Goal: Complete application form

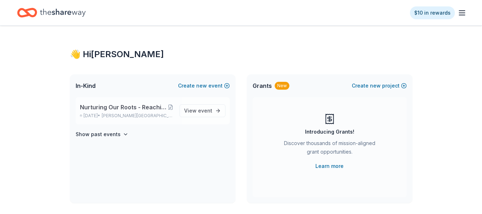
click at [106, 110] on span "Nurturing Our Roots - Reaching for the Sky Dougbe River School Gala 2025" at bounding box center [124, 107] width 88 height 9
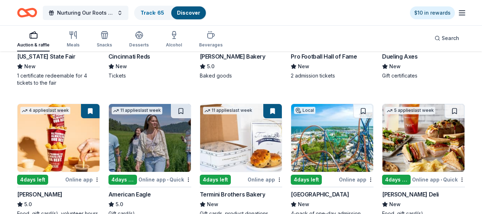
scroll to position [725, 0]
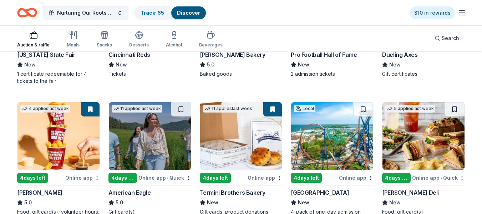
click at [323, 110] on img at bounding box center [332, 136] width 82 height 68
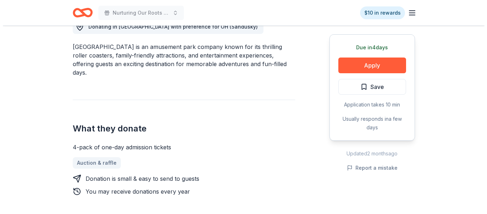
scroll to position [227, 0]
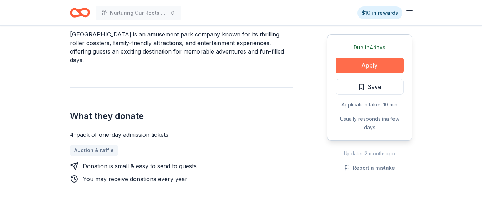
click at [379, 64] on button "Apply" at bounding box center [370, 65] width 68 height 16
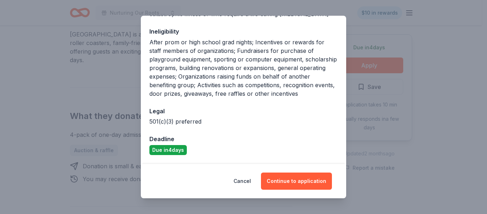
scroll to position [156, 0]
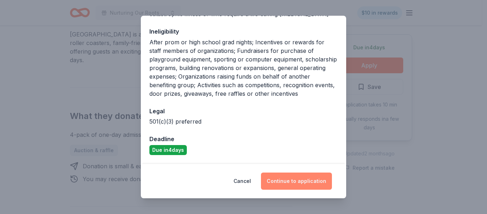
click at [293, 181] on button "Continue to application" at bounding box center [296, 180] width 71 height 17
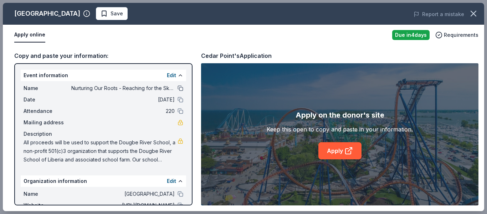
click at [178, 88] on button at bounding box center [181, 88] width 6 height 6
click at [111, 12] on span "Save" at bounding box center [117, 13] width 12 height 9
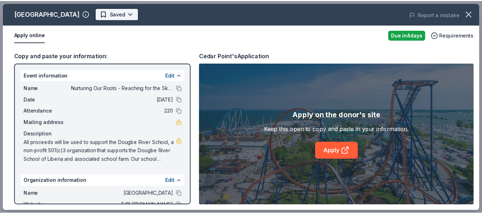
scroll to position [0, 0]
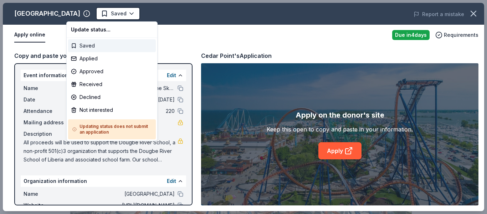
click at [90, 46] on div "Saved" at bounding box center [112, 45] width 88 height 13
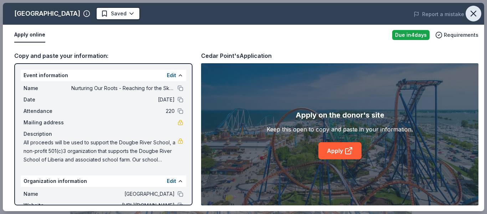
click at [476, 13] on icon "button" at bounding box center [474, 14] width 10 height 10
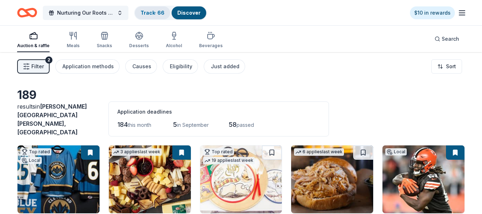
click at [153, 14] on link "Track · 66" at bounding box center [153, 13] width 24 height 6
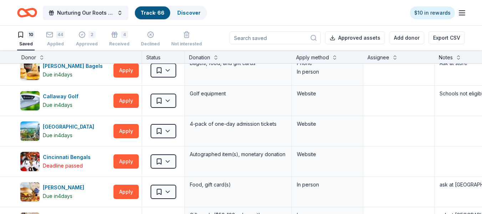
scroll to position [75, 0]
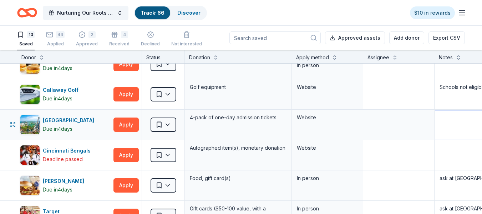
click at [444, 122] on textarea at bounding box center [487, 124] width 105 height 29
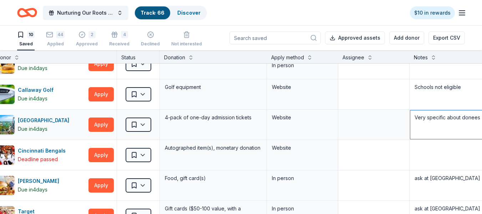
scroll to position [75, 28]
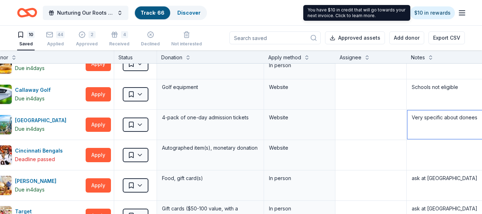
type textarea "Very specific about donees"
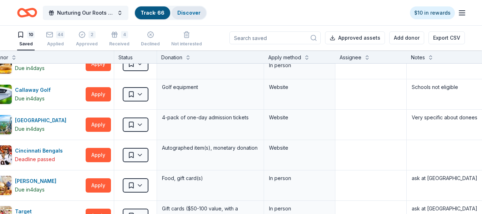
click at [185, 11] on link "Discover" at bounding box center [188, 13] width 23 height 6
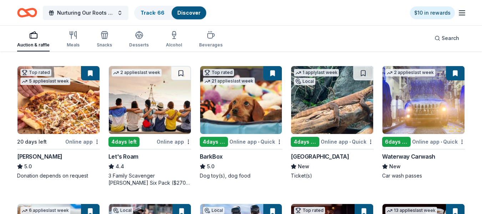
scroll to position [201, 0]
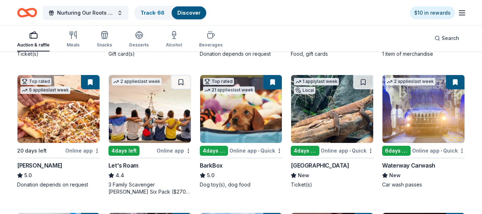
click at [135, 100] on img at bounding box center [150, 109] width 82 height 68
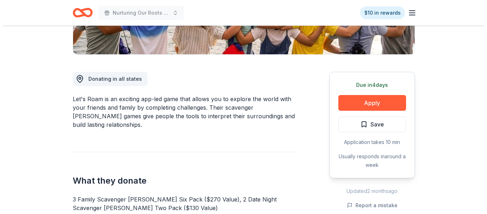
scroll to position [171, 0]
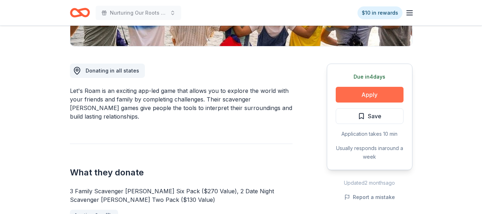
click at [359, 93] on button "Apply" at bounding box center [370, 95] width 68 height 16
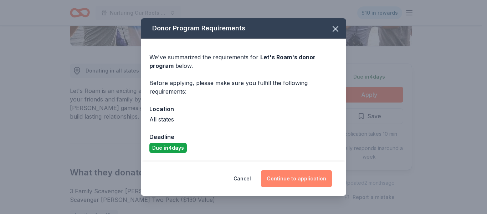
click at [289, 177] on button "Continue to application" at bounding box center [296, 178] width 71 height 17
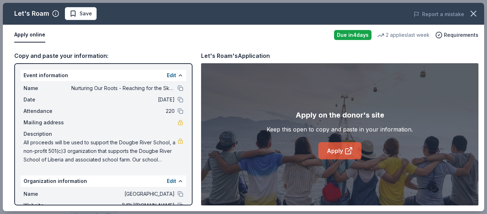
click at [331, 149] on link "Apply" at bounding box center [340, 150] width 43 height 17
